Goal: Information Seeking & Learning: Learn about a topic

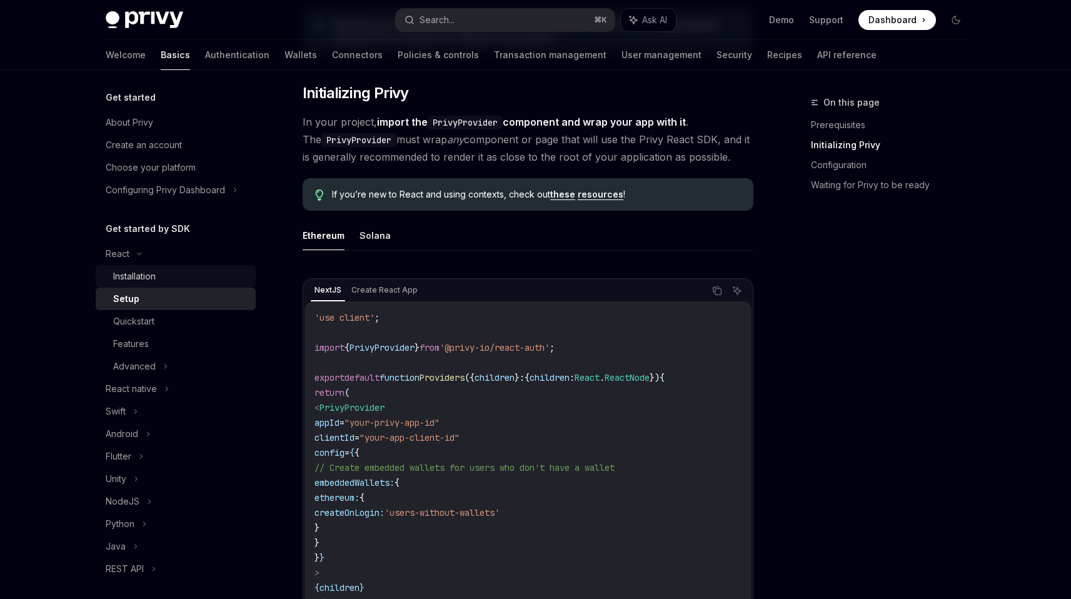
scroll to position [44, 0]
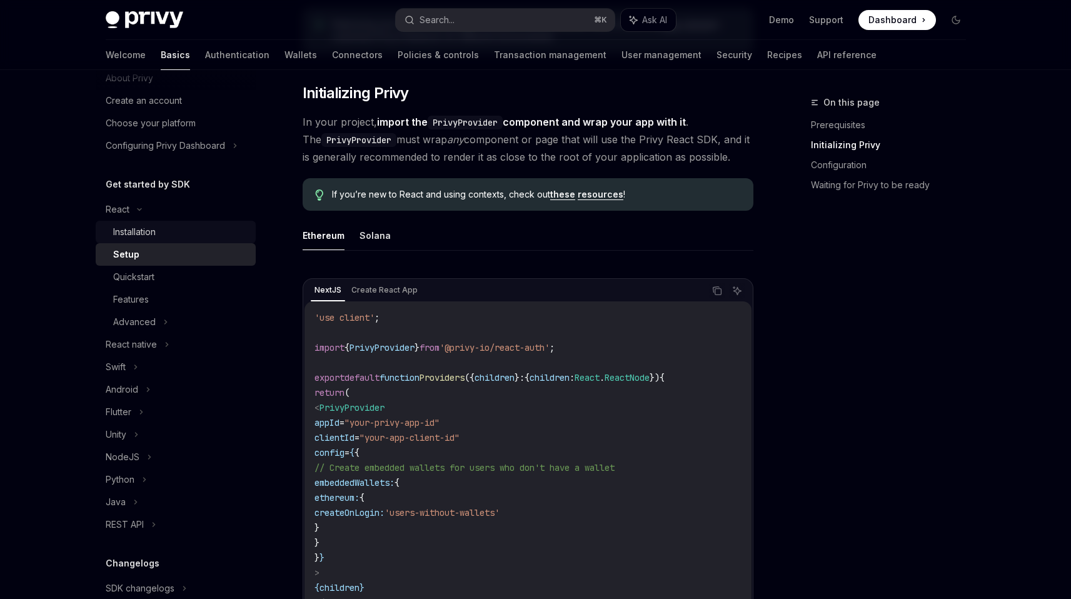
click at [211, 233] on div "Installation" at bounding box center [180, 232] width 135 height 15
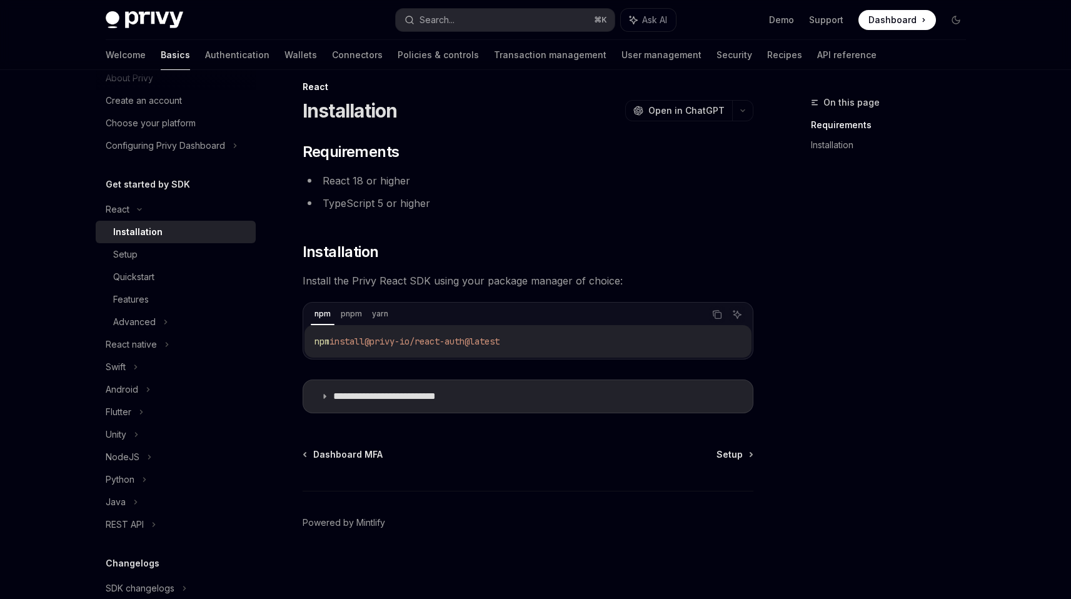
scroll to position [16, 0]
click at [158, 320] on div "Advanced" at bounding box center [176, 322] width 160 height 23
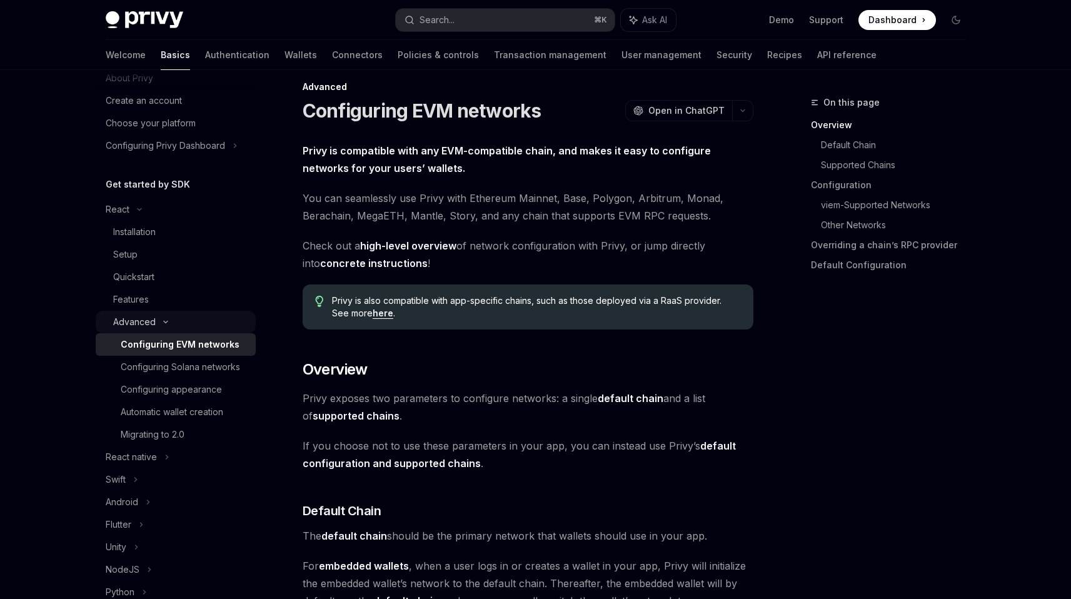
click at [156, 311] on div "Advanced" at bounding box center [176, 322] width 160 height 23
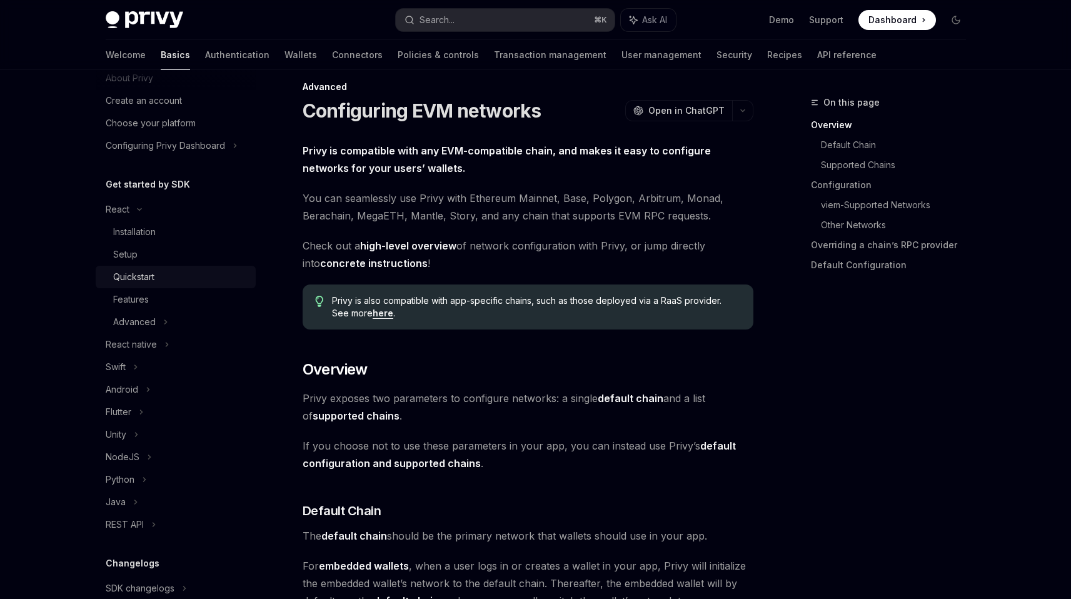
click at [153, 281] on div "Quickstart" at bounding box center [133, 277] width 41 height 15
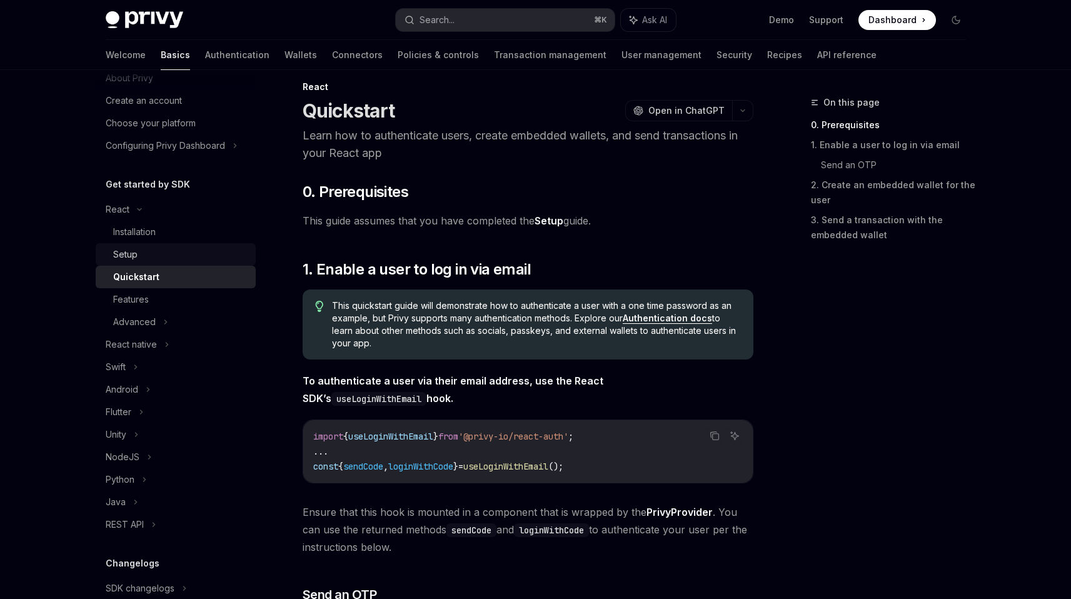
click at [159, 257] on div "Setup" at bounding box center [180, 254] width 135 height 15
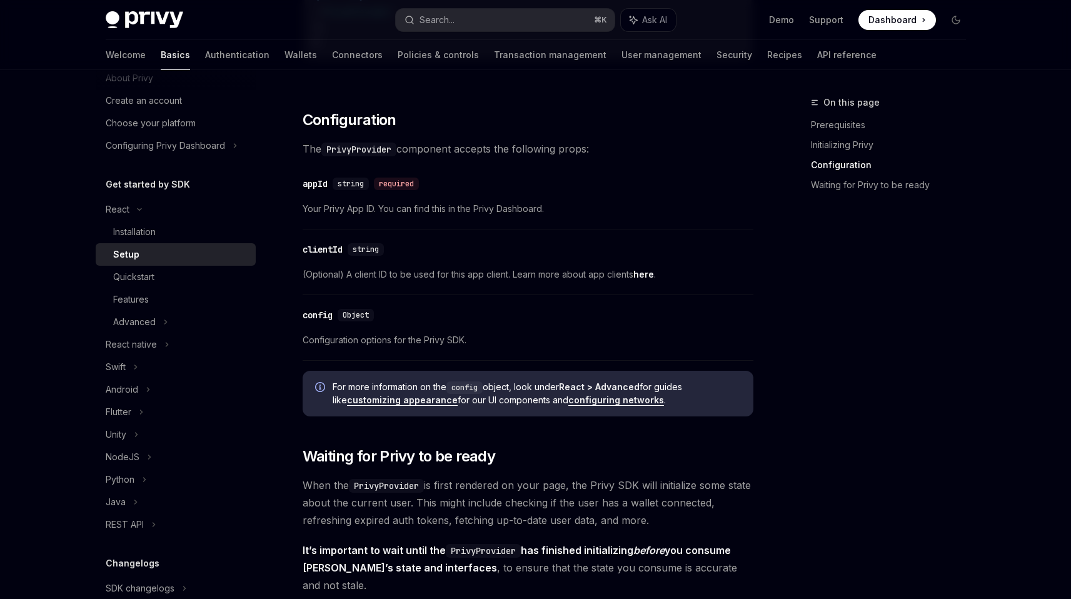
scroll to position [1078, 0]
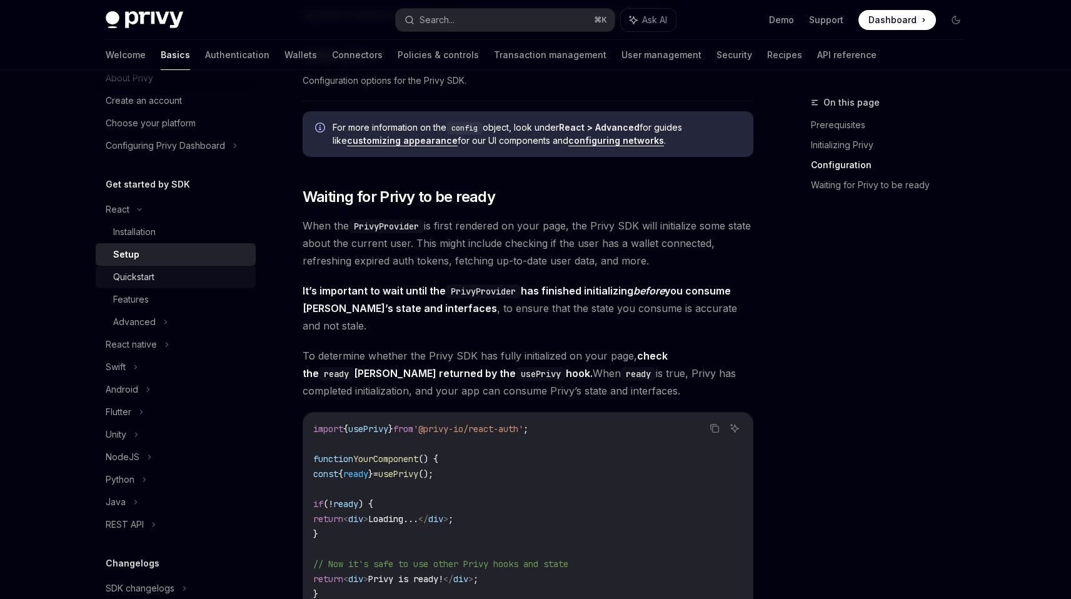
click at [164, 270] on div "Quickstart" at bounding box center [180, 277] width 135 height 15
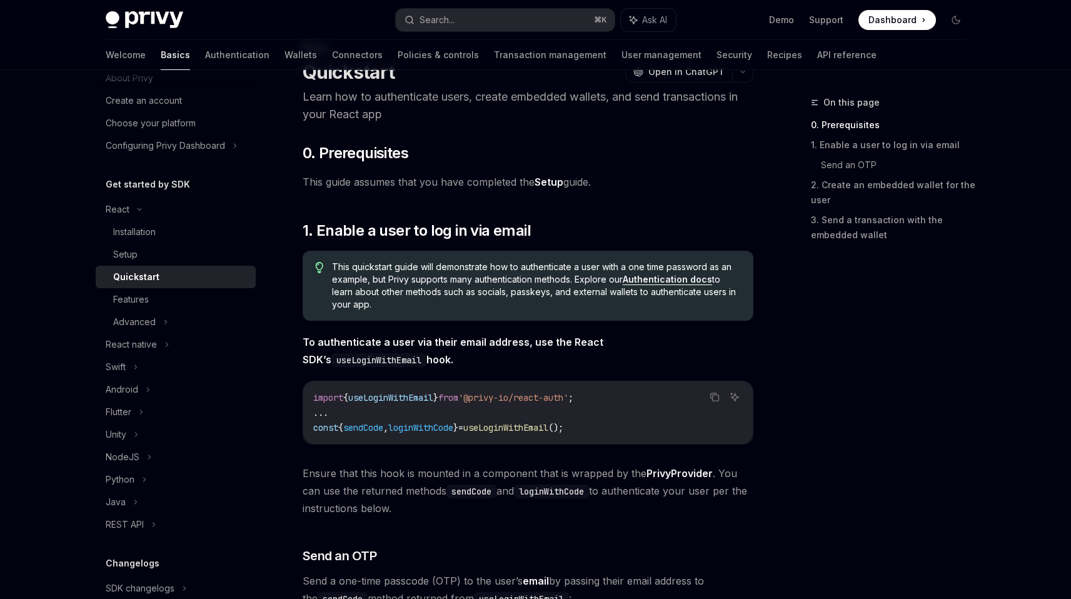
scroll to position [53, 0]
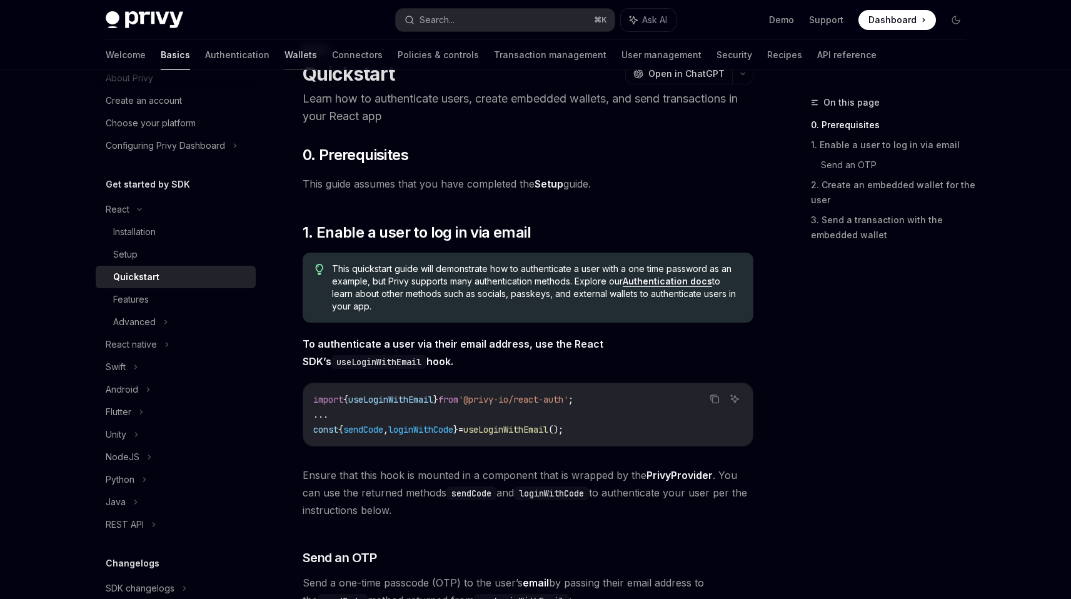
click at [285, 56] on link "Wallets" at bounding box center [301, 55] width 33 height 30
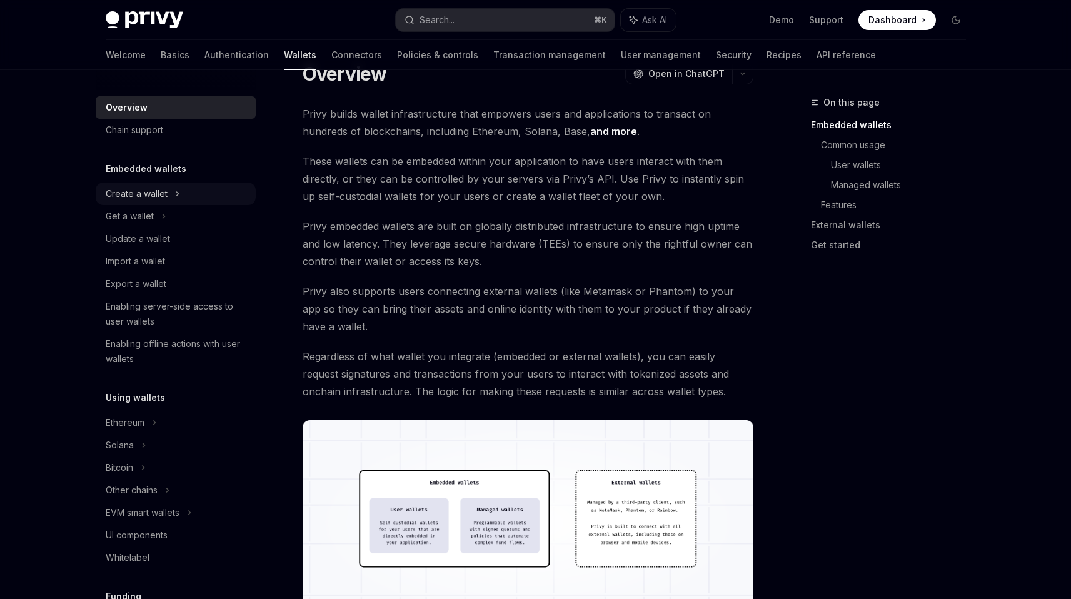
click at [143, 192] on div "Create a wallet" at bounding box center [137, 193] width 62 height 15
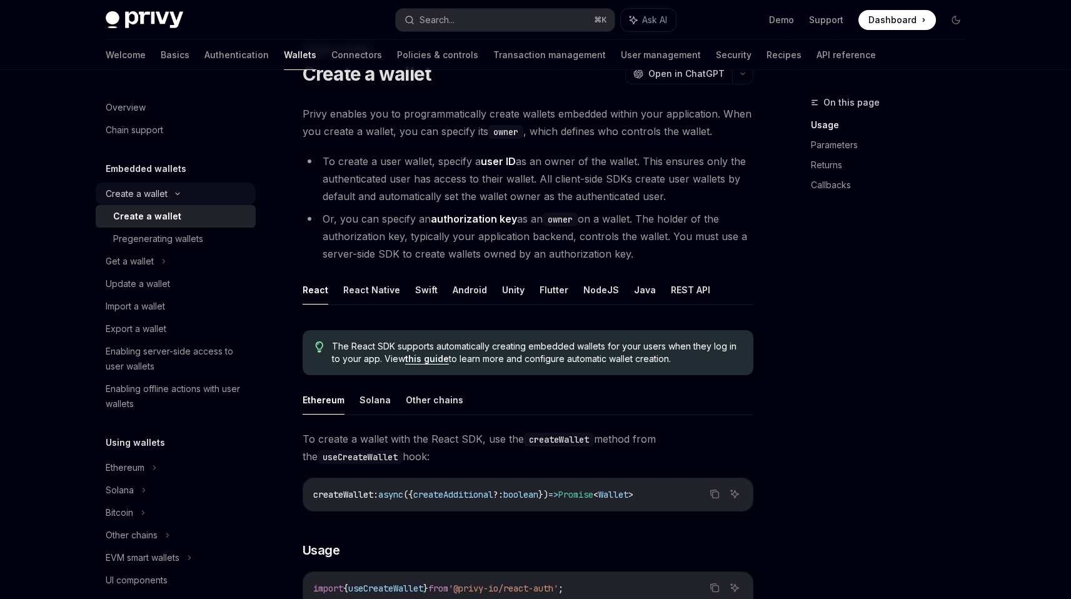
click at [143, 191] on div "Create a wallet" at bounding box center [137, 193] width 62 height 15
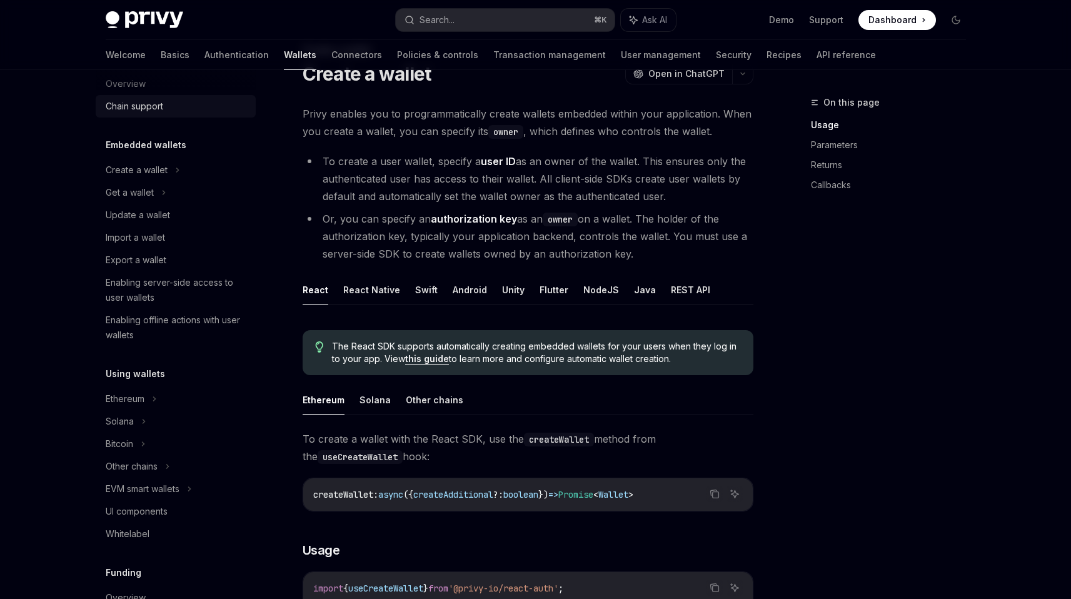
scroll to position [24, 0]
click at [161, 169] on div "Create a wallet" at bounding box center [137, 169] width 62 height 15
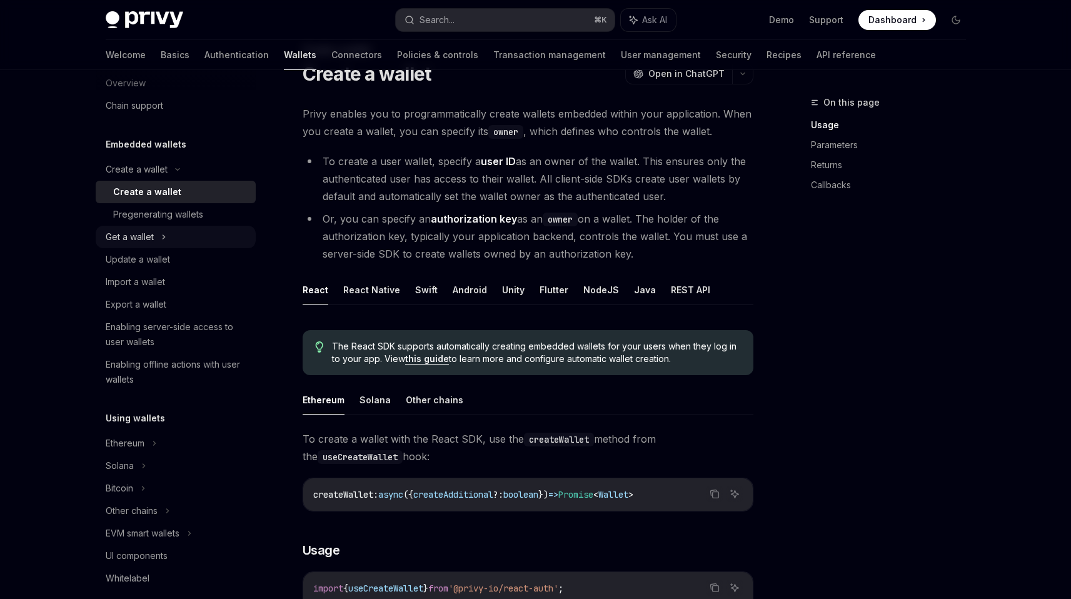
click at [166, 236] on icon at bounding box center [163, 237] width 5 height 15
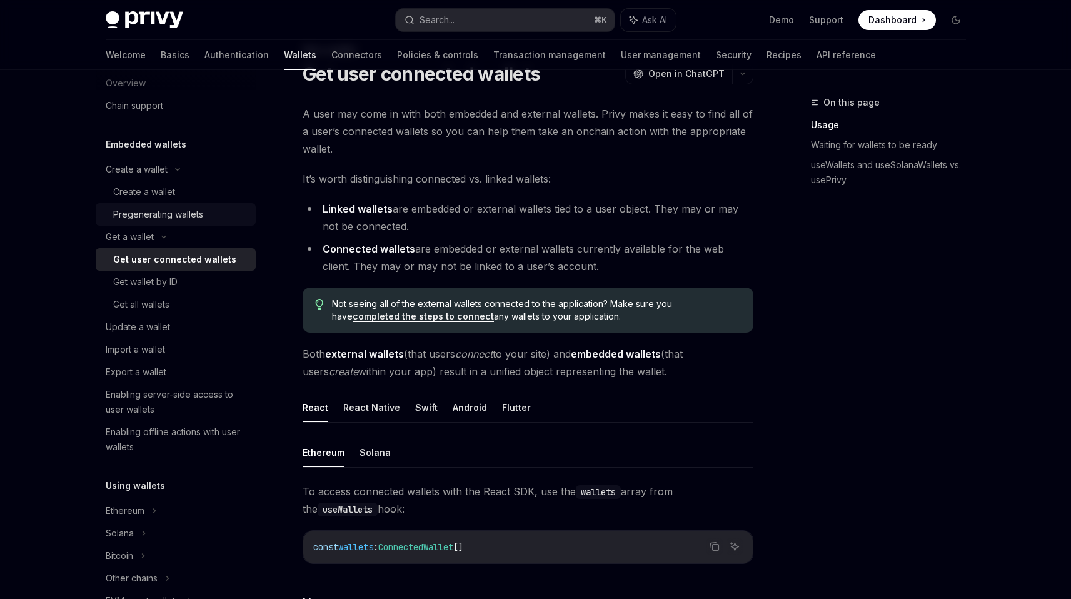
click at [171, 217] on div "Pregenerating wallets" at bounding box center [158, 214] width 90 height 15
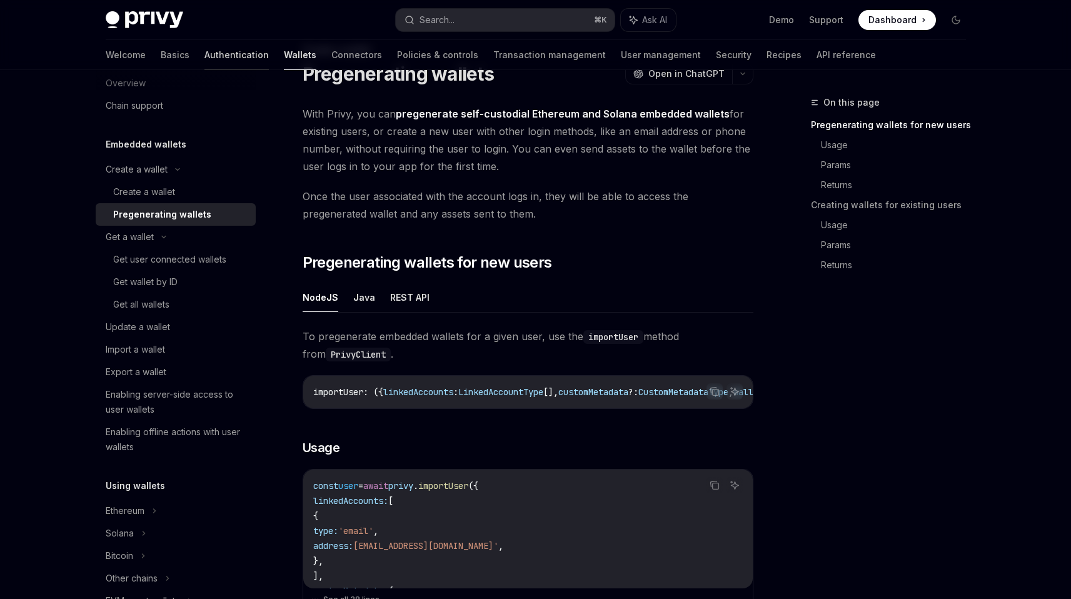
click at [205, 63] on link "Authentication" at bounding box center [237, 55] width 64 height 30
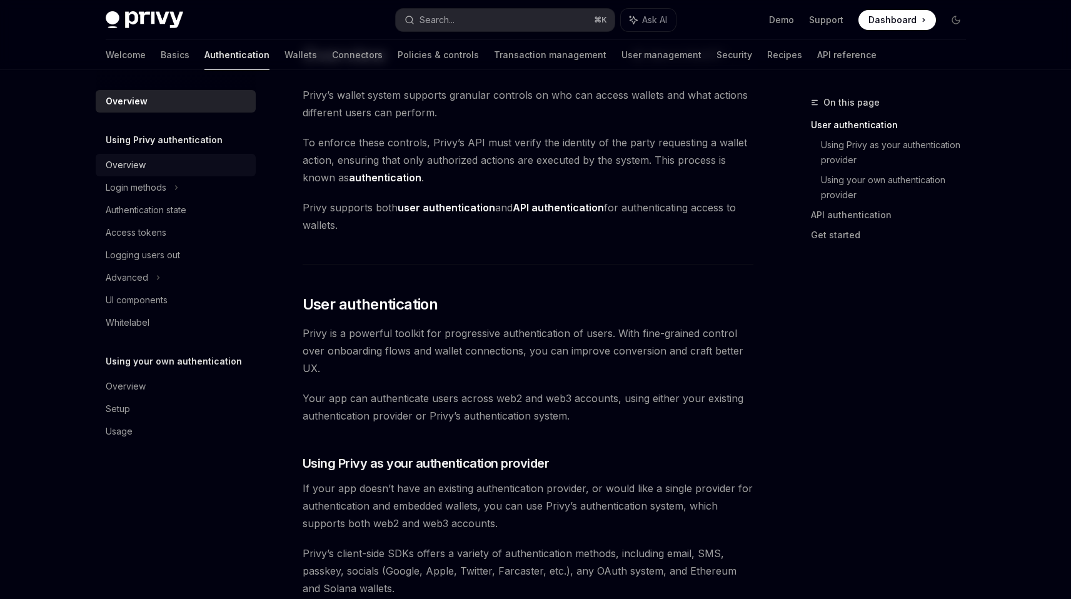
click at [195, 173] on link "Overview" at bounding box center [176, 165] width 160 height 23
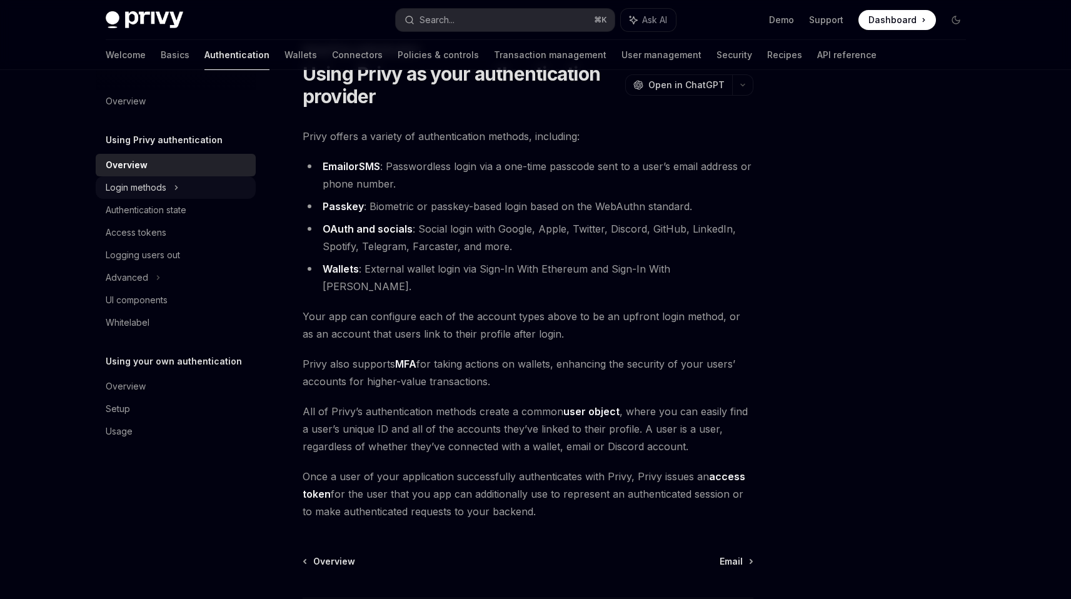
click at [195, 193] on div "Login methods" at bounding box center [176, 187] width 160 height 23
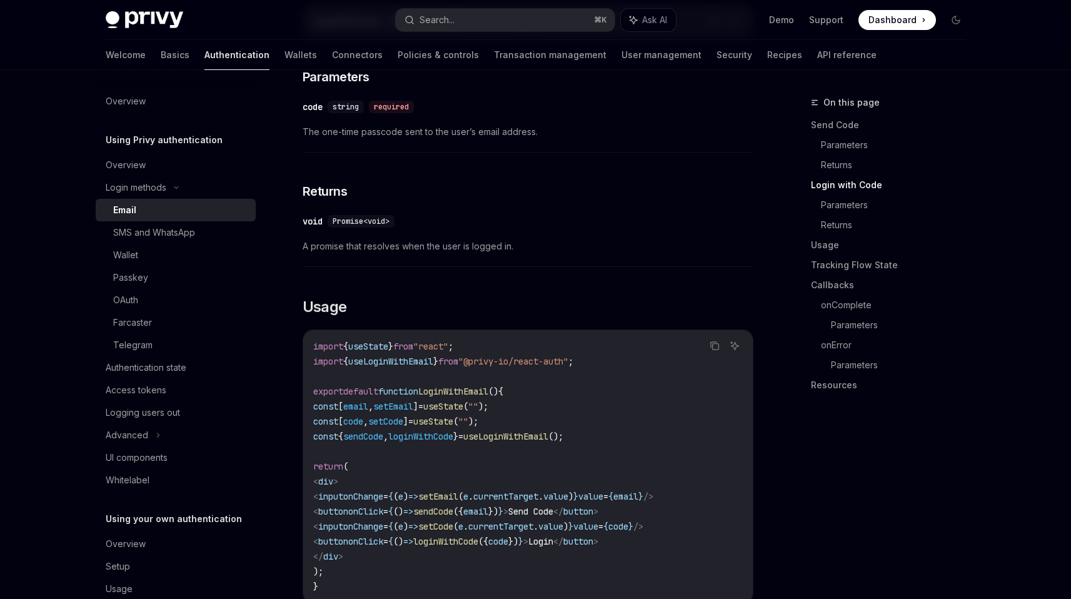
scroll to position [978, 0]
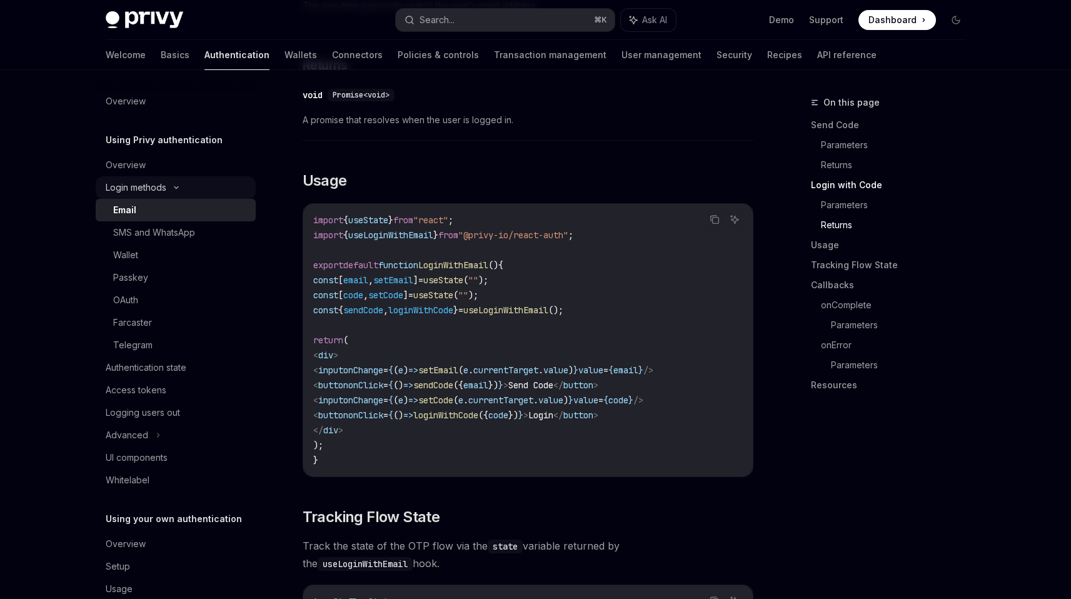
click at [118, 191] on div "Login methods" at bounding box center [136, 187] width 61 height 15
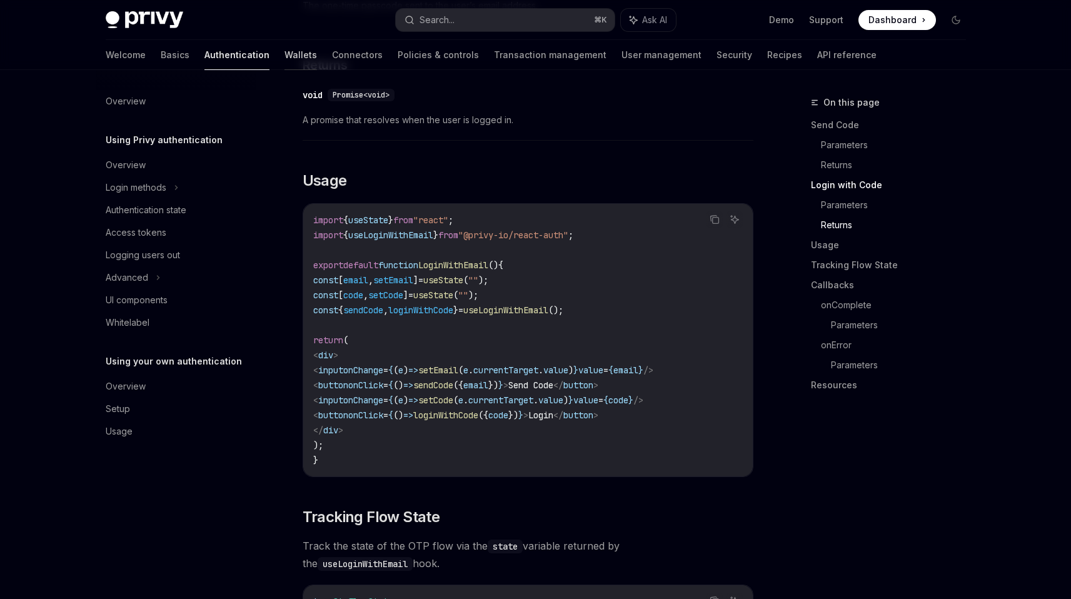
click at [285, 58] on link "Wallets" at bounding box center [301, 55] width 33 height 30
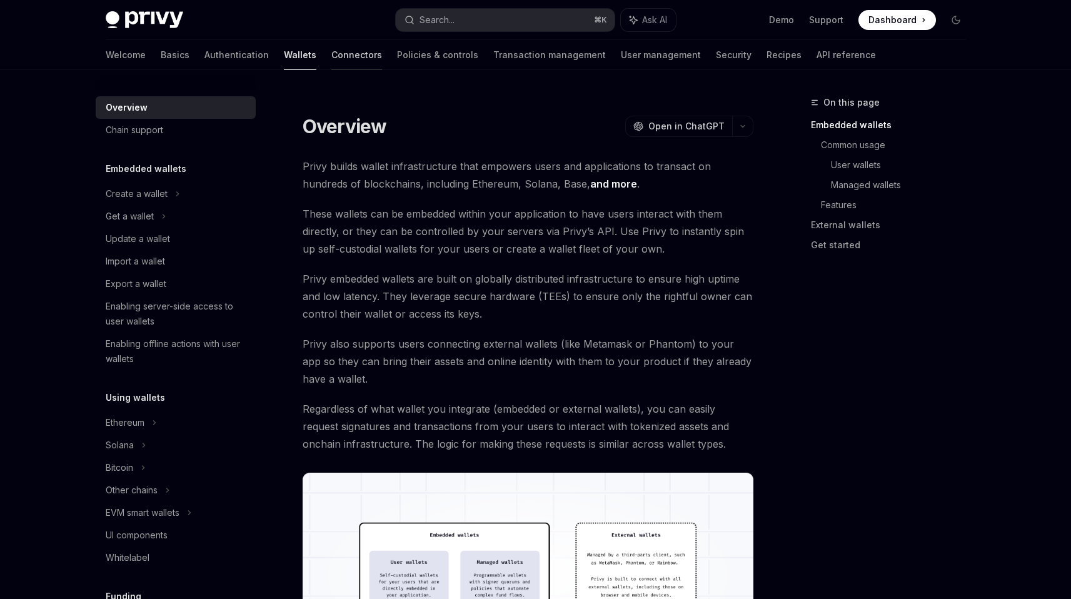
click at [331, 64] on link "Connectors" at bounding box center [356, 55] width 51 height 30
type textarea "*"
